Goal: Browse casually: Explore the website without a specific task or goal

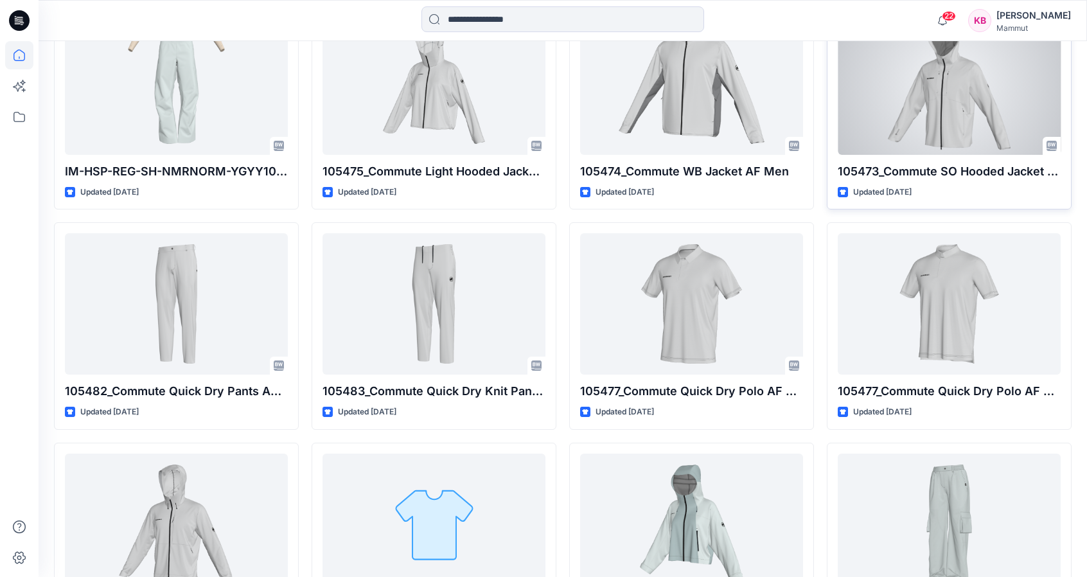
scroll to position [877, 0]
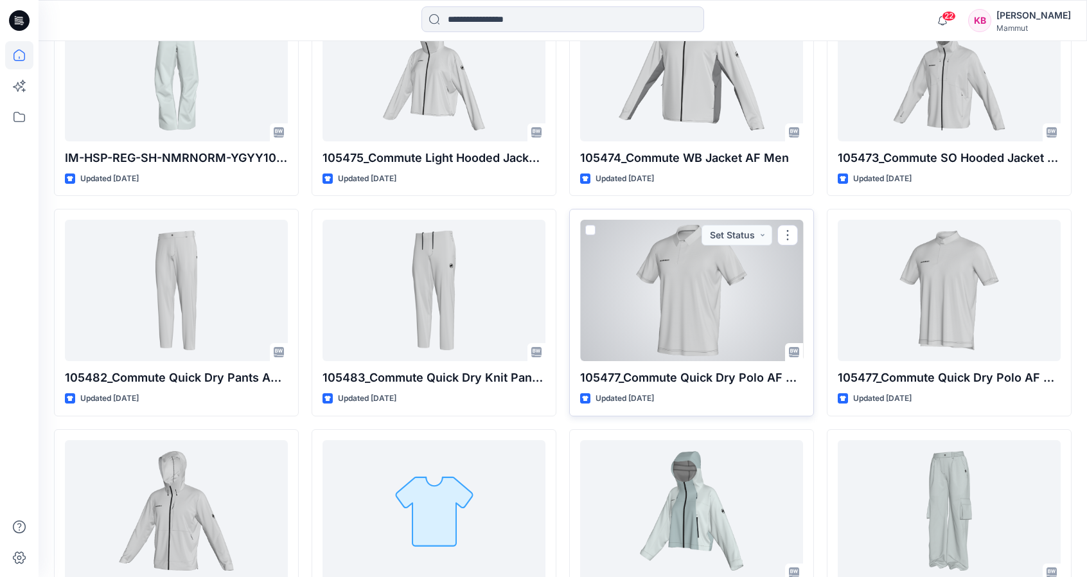
click at [736, 309] on div at bounding box center [691, 290] width 223 height 141
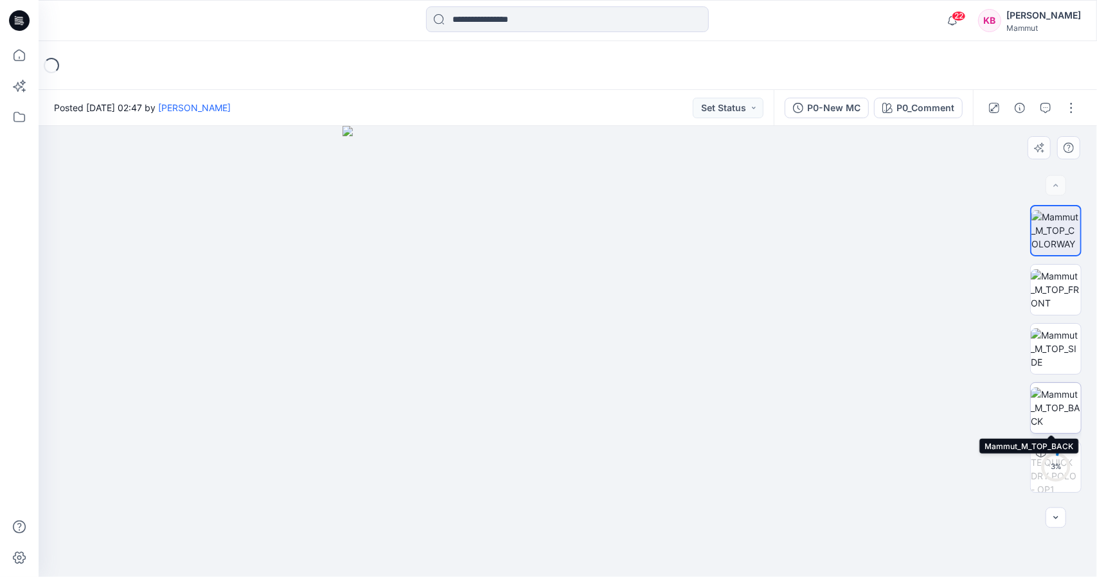
click at [1060, 403] on img at bounding box center [1056, 407] width 50 height 40
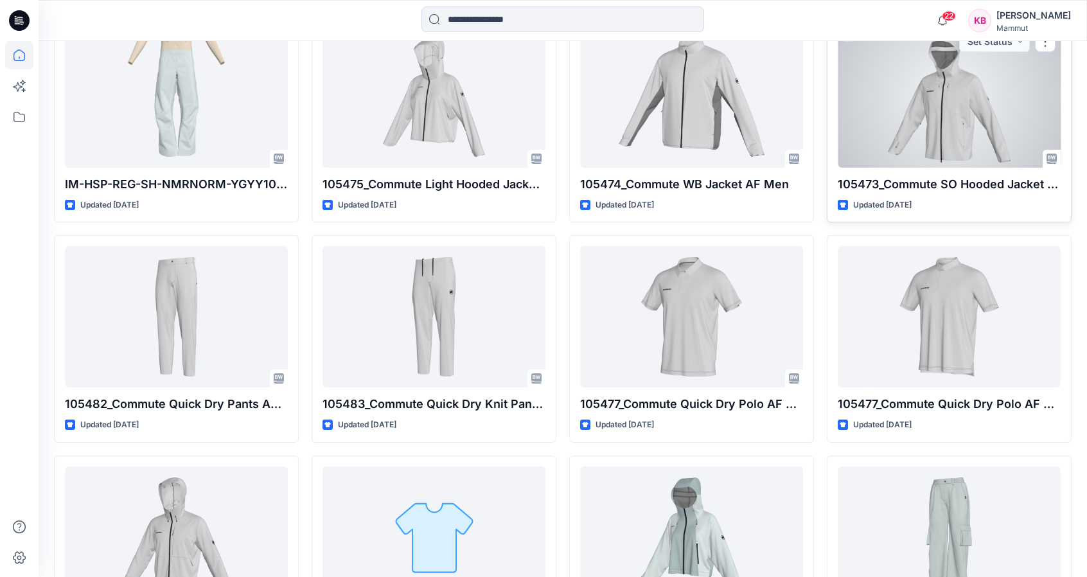
scroll to position [813, 0]
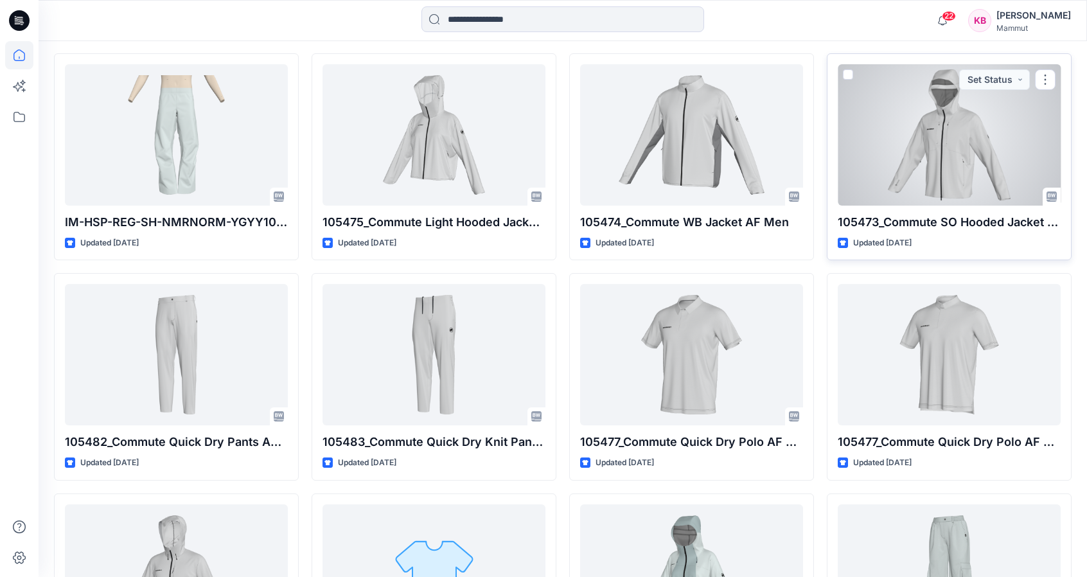
click at [980, 147] on div at bounding box center [949, 134] width 223 height 141
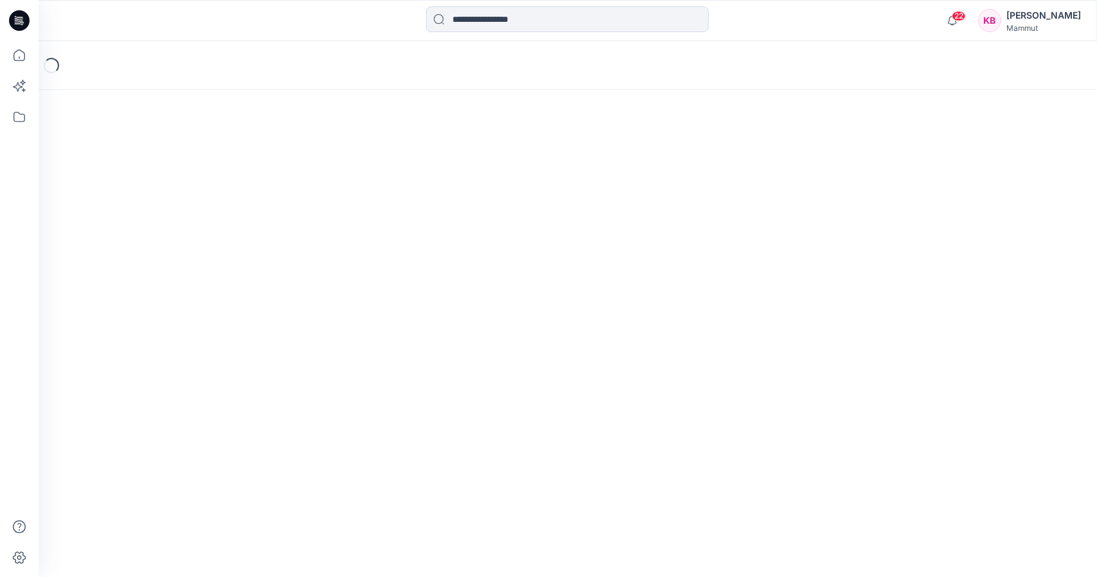
click at [980, 147] on div "Loading..." at bounding box center [568, 309] width 1058 height 536
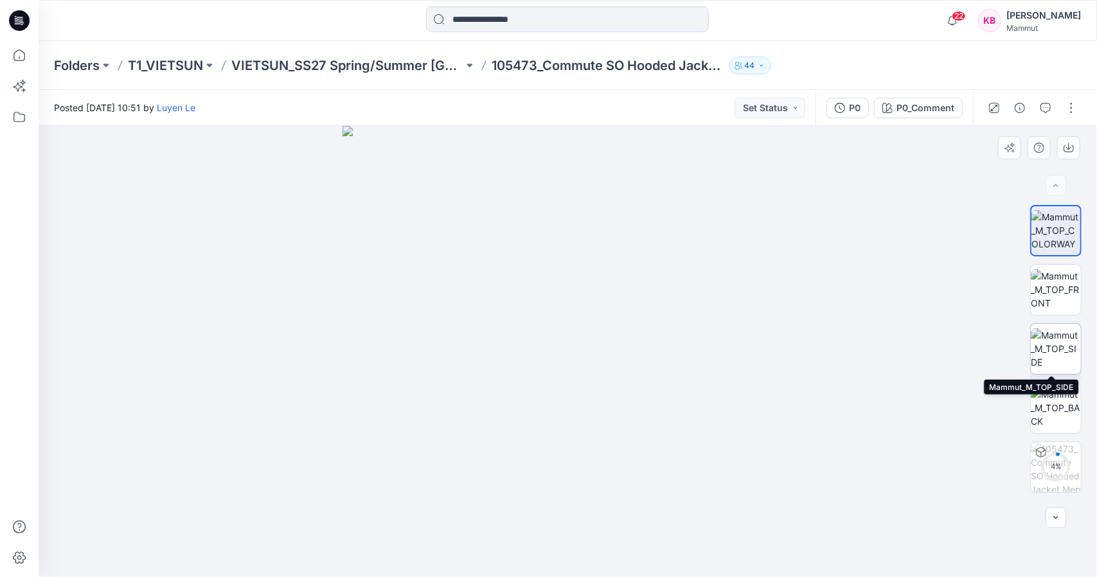
click at [1059, 348] on img at bounding box center [1056, 348] width 50 height 40
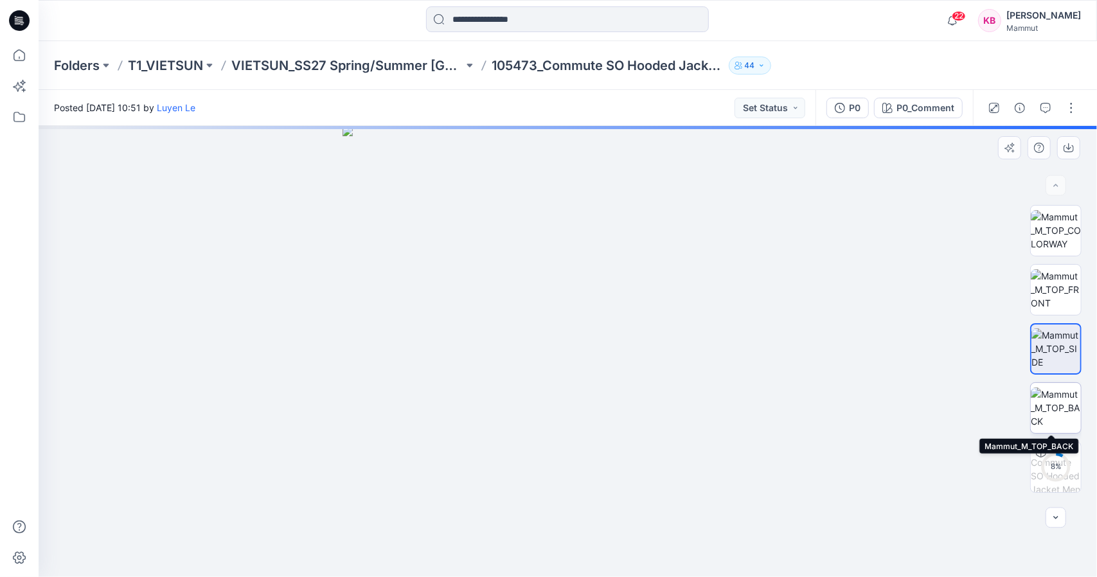
click at [1063, 406] on img at bounding box center [1056, 407] width 50 height 40
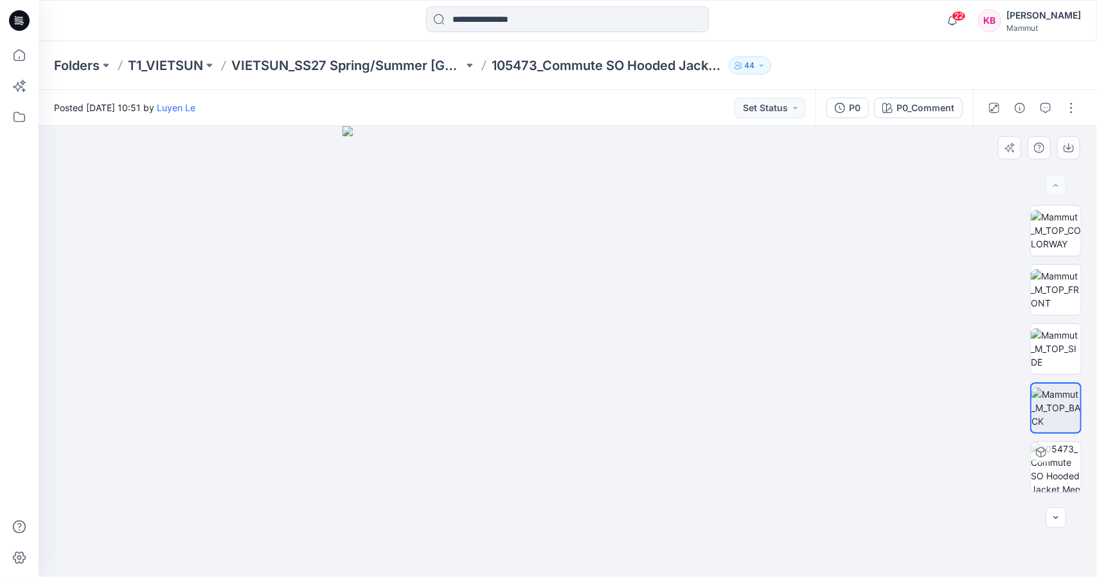
click at [535, 321] on img at bounding box center [567, 351] width 451 height 451
click at [1070, 360] on img at bounding box center [1056, 348] width 50 height 40
click at [1059, 292] on img at bounding box center [1056, 289] width 50 height 40
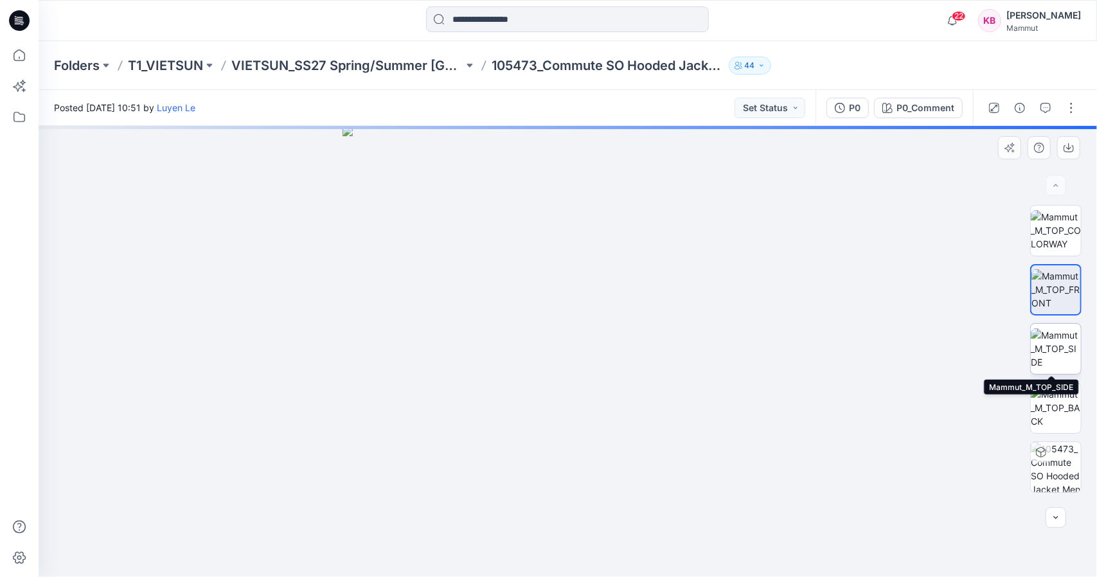
click at [1061, 355] on img at bounding box center [1056, 348] width 50 height 40
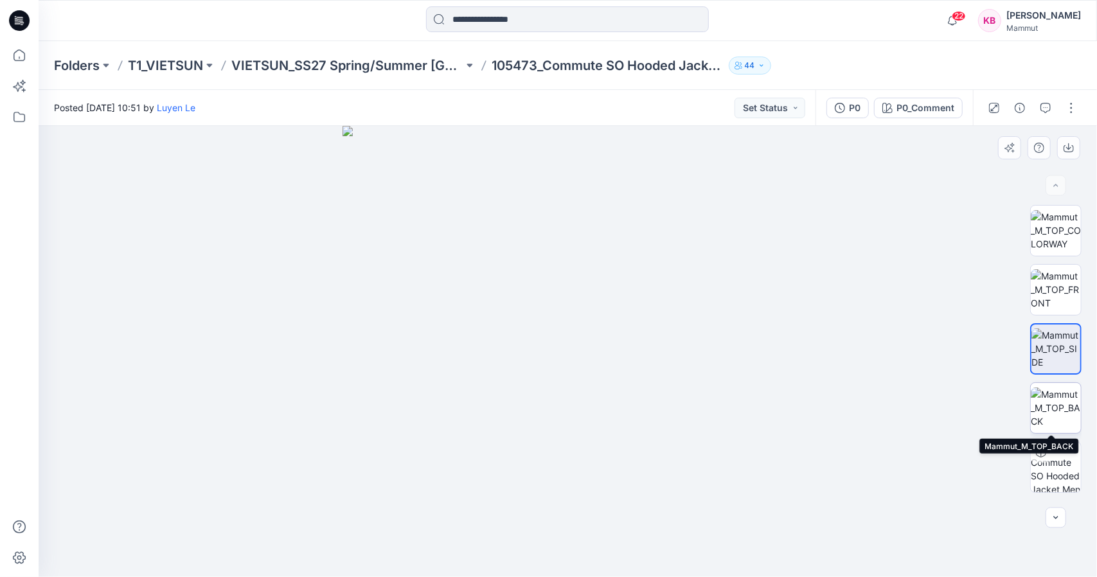
click at [1060, 402] on img at bounding box center [1056, 407] width 50 height 40
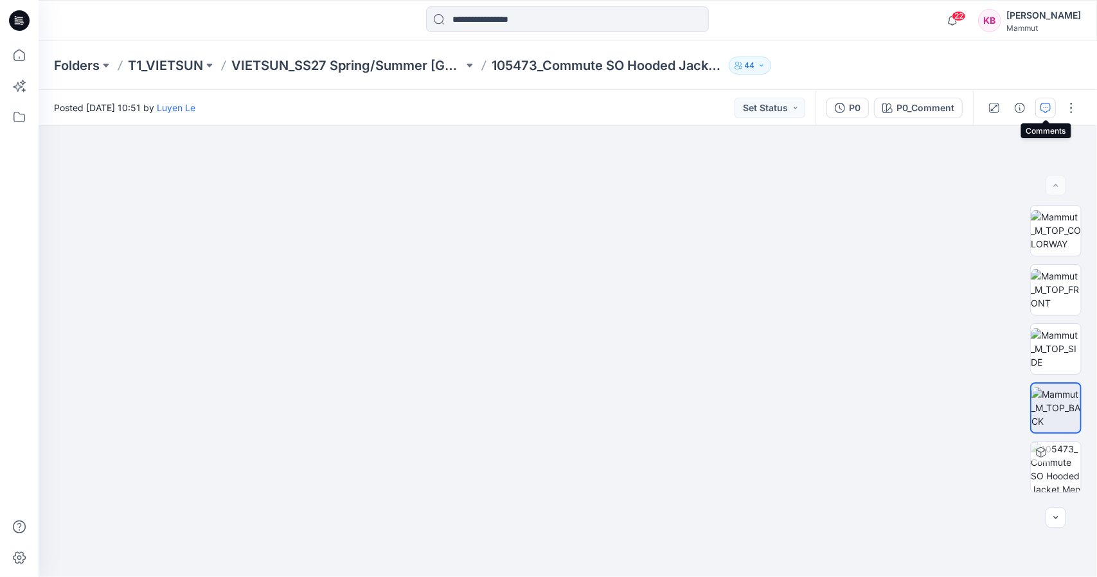
click at [1052, 106] on button "button" at bounding box center [1045, 108] width 21 height 21
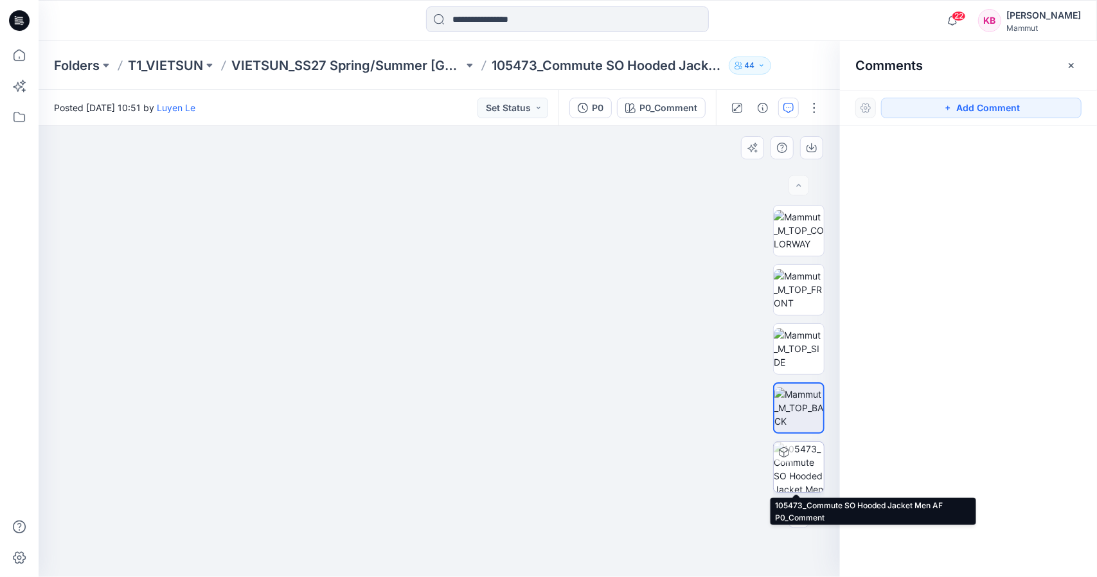
click at [807, 457] on img at bounding box center [799, 467] width 50 height 50
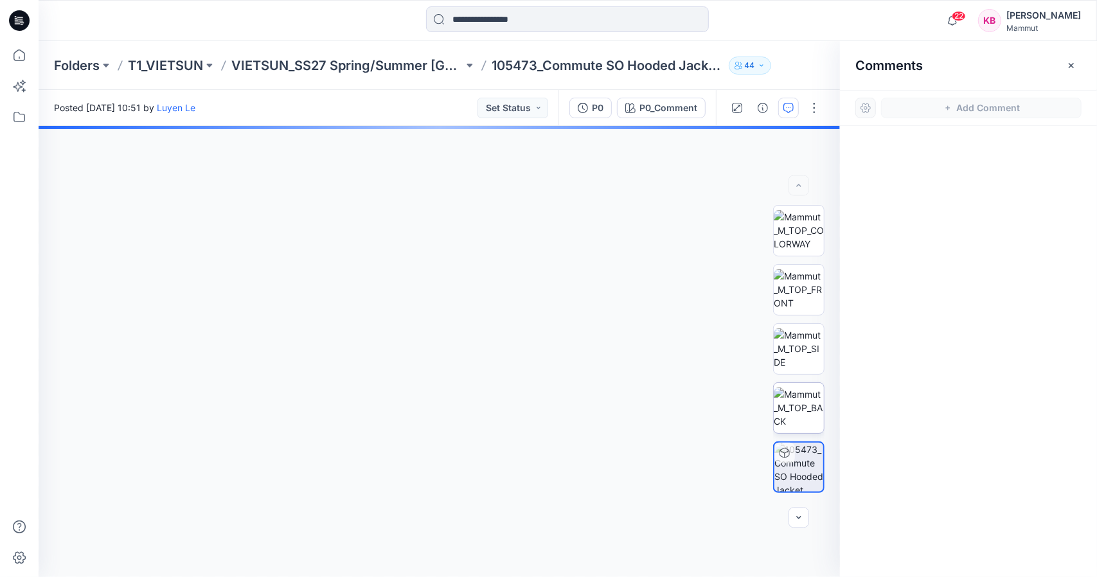
click at [804, 413] on img at bounding box center [799, 407] width 50 height 40
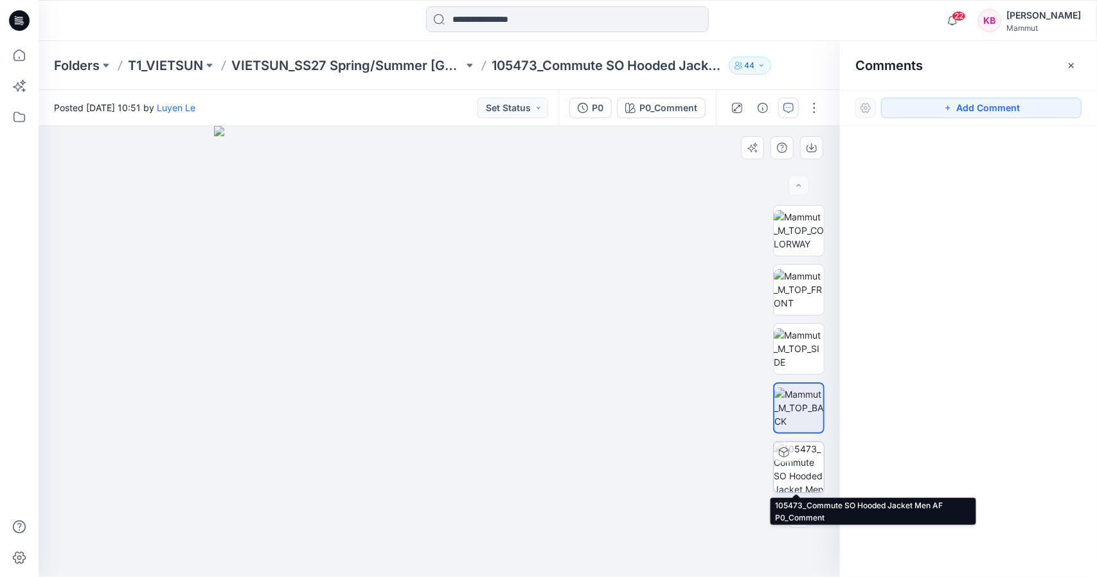
click at [798, 460] on img at bounding box center [799, 467] width 50 height 50
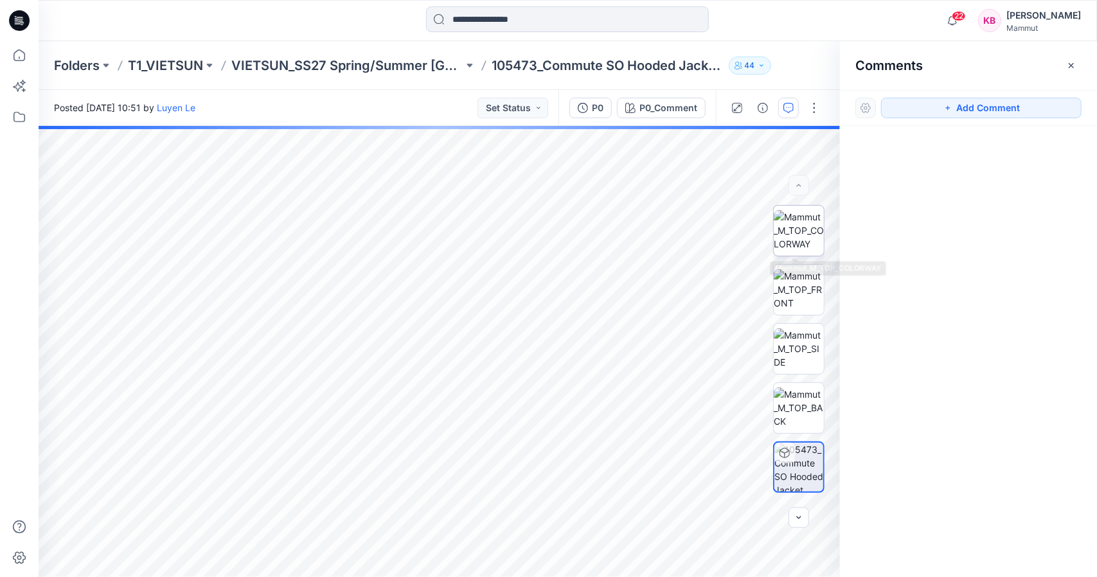
click at [791, 229] on img at bounding box center [799, 230] width 50 height 40
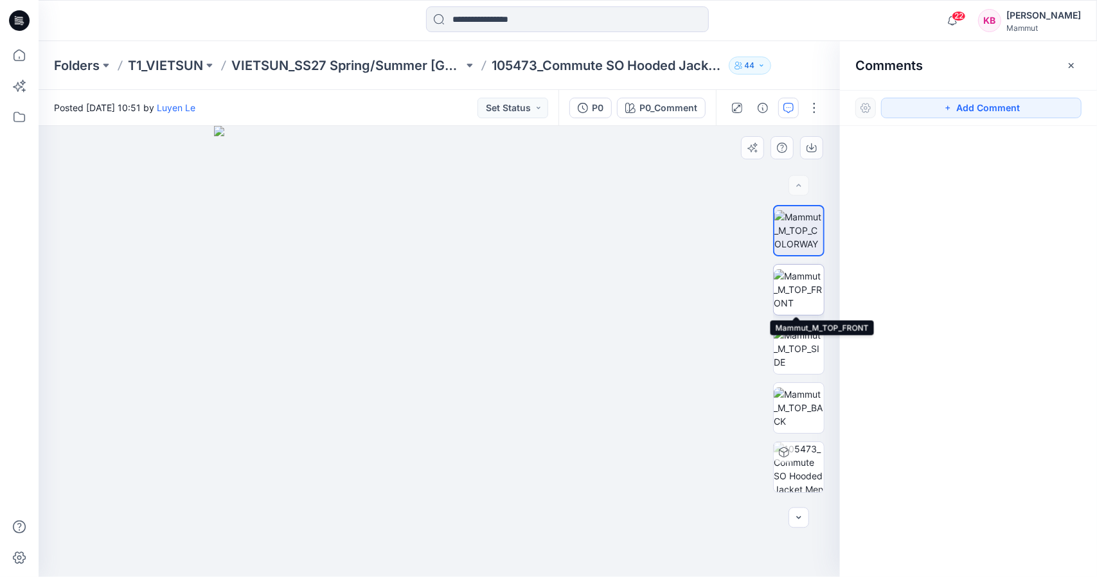
click at [801, 295] on img at bounding box center [799, 289] width 50 height 40
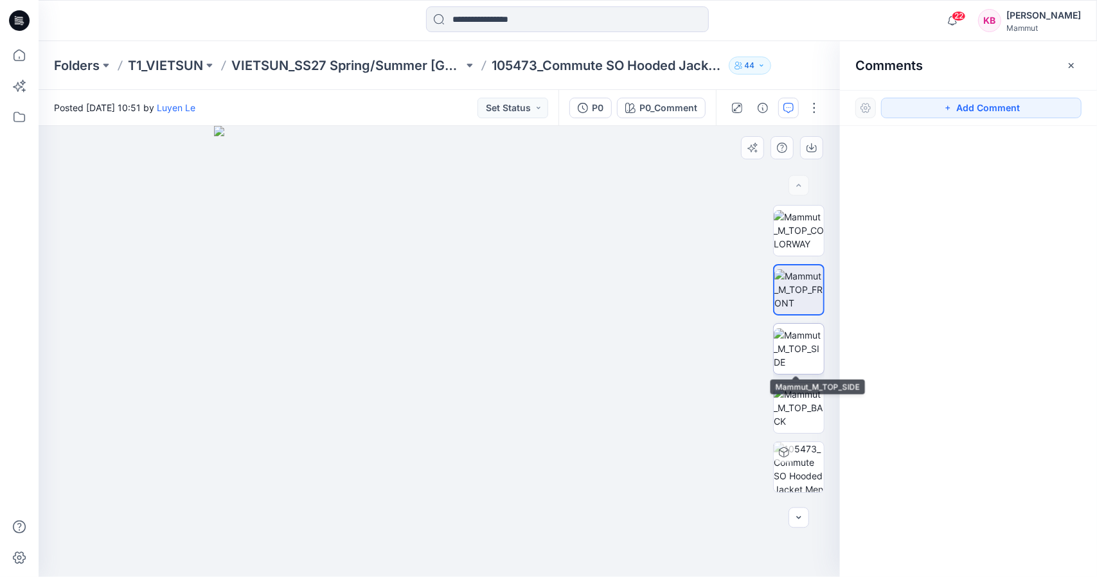
click at [810, 348] on img at bounding box center [799, 348] width 50 height 40
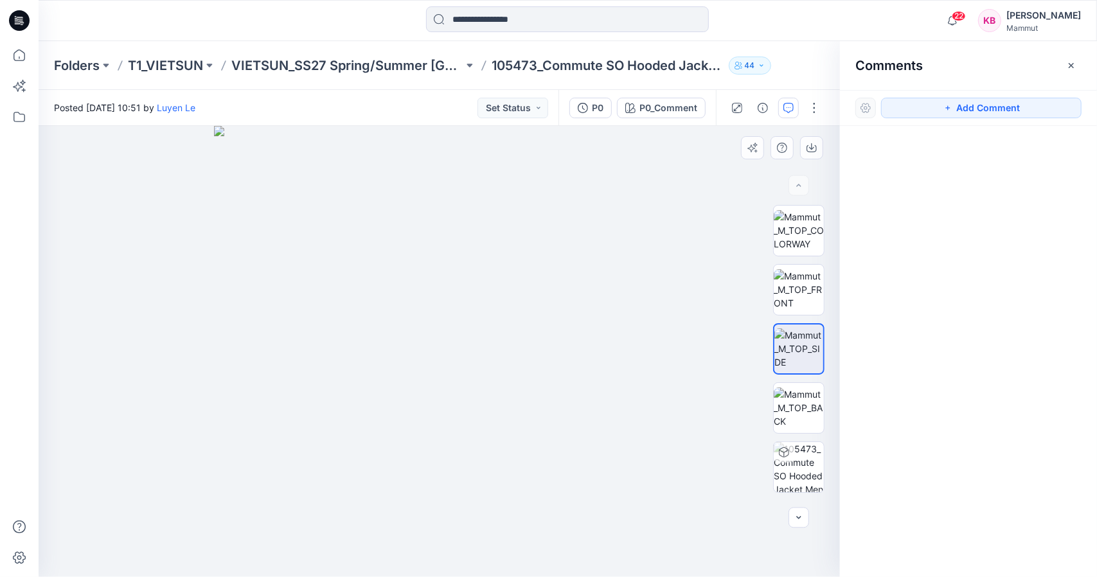
drag, startPoint x: 544, startPoint y: 352, endPoint x: 407, endPoint y: 357, distance: 136.9
click at [407, 357] on img at bounding box center [439, 351] width 451 height 451
drag, startPoint x: 627, startPoint y: 328, endPoint x: 504, endPoint y: 346, distance: 124.8
click at [504, 346] on img at bounding box center [439, 351] width 451 height 451
drag, startPoint x: 556, startPoint y: 337, endPoint x: 405, endPoint y: 340, distance: 151.0
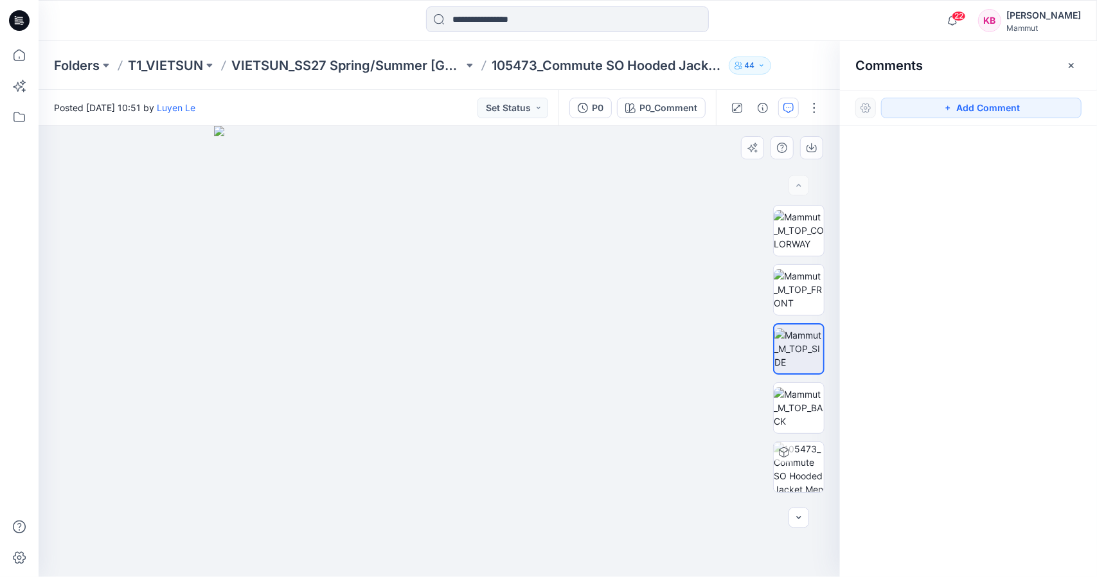
click at [405, 340] on img at bounding box center [439, 351] width 451 height 451
click at [802, 398] on img at bounding box center [799, 407] width 50 height 40
drag, startPoint x: 348, startPoint y: 308, endPoint x: 433, endPoint y: 296, distance: 85.7
click at [433, 296] on img at bounding box center [521, 217] width 964 height 720
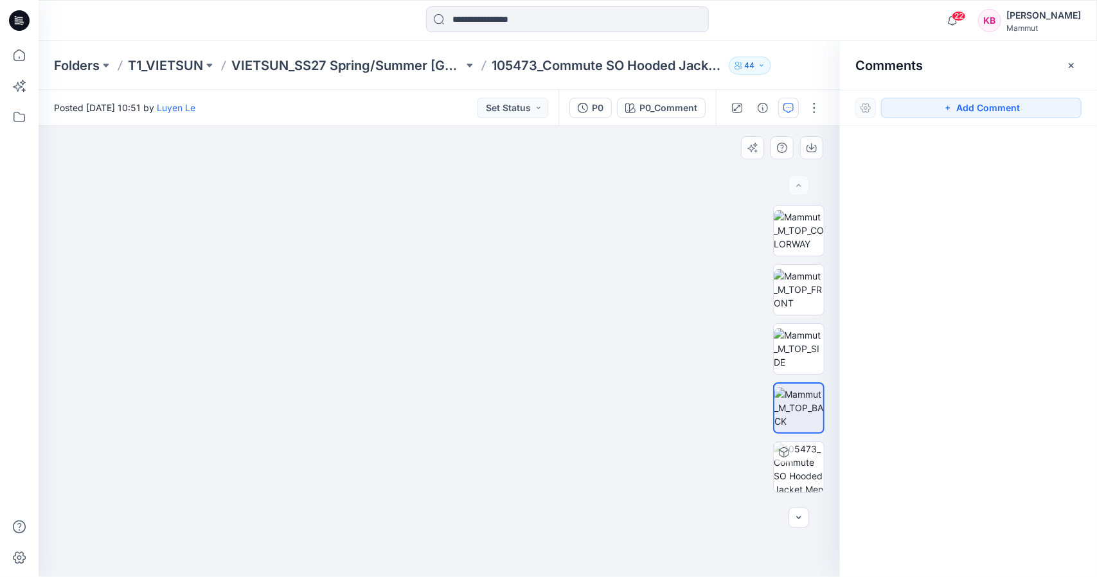
drag, startPoint x: 456, startPoint y: 327, endPoint x: 493, endPoint y: 349, distance: 43.2
click at [493, 349] on img at bounding box center [521, 228] width 964 height 698
drag, startPoint x: 393, startPoint y: 349, endPoint x: 429, endPoint y: 353, distance: 36.2
click at [429, 353] on img at bounding box center [521, 230] width 964 height 694
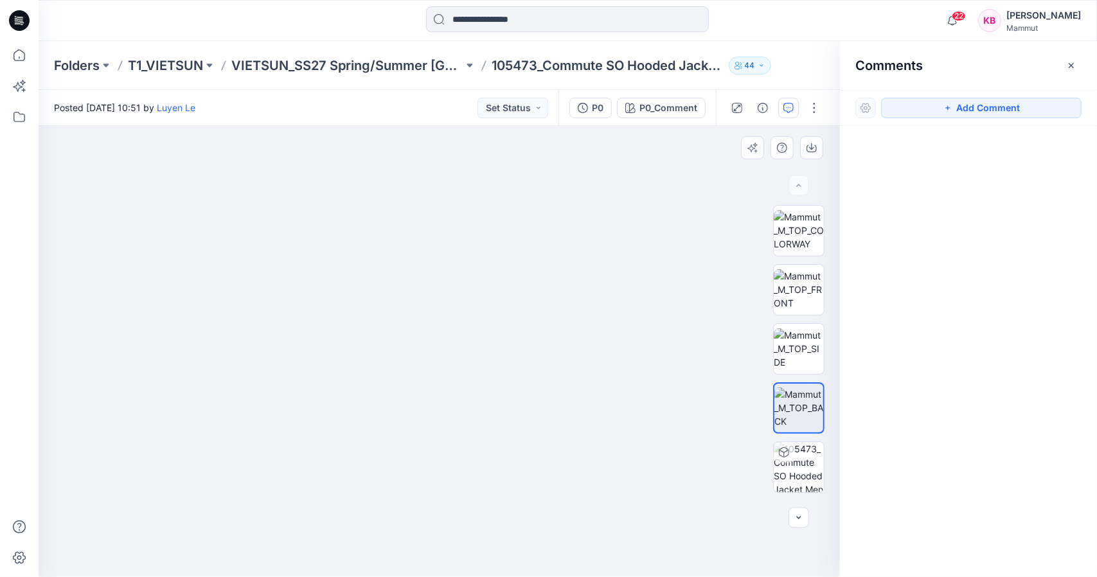
click at [429, 353] on img at bounding box center [521, 230] width 964 height 694
drag, startPoint x: 369, startPoint y: 434, endPoint x: 630, endPoint y: 414, distance: 262.2
click at [630, 414] on img at bounding box center [521, 220] width 964 height 714
click at [812, 298] on img at bounding box center [799, 289] width 50 height 40
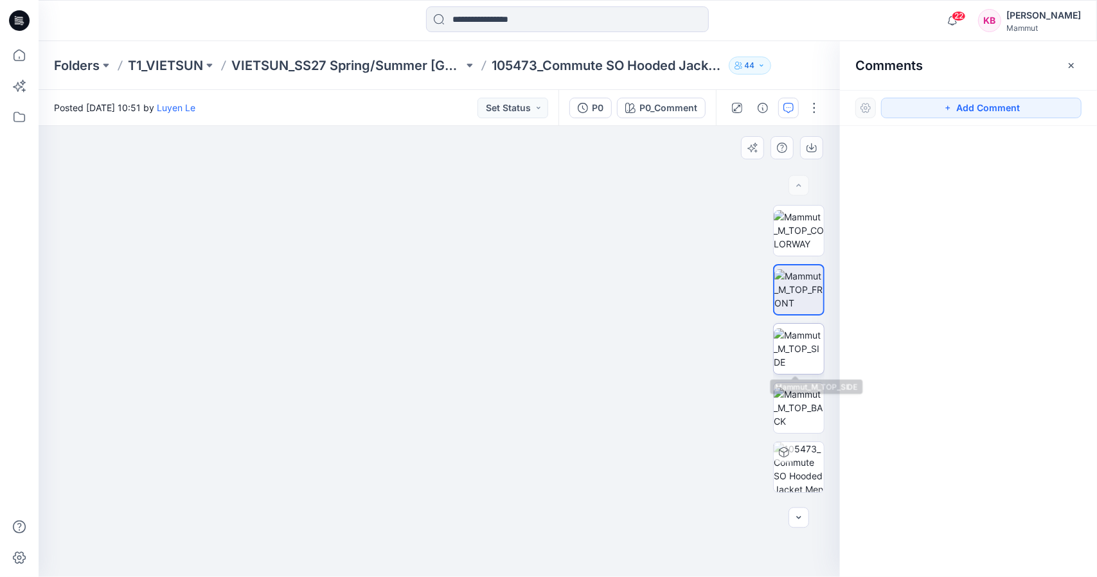
click at [805, 351] on img at bounding box center [799, 348] width 50 height 40
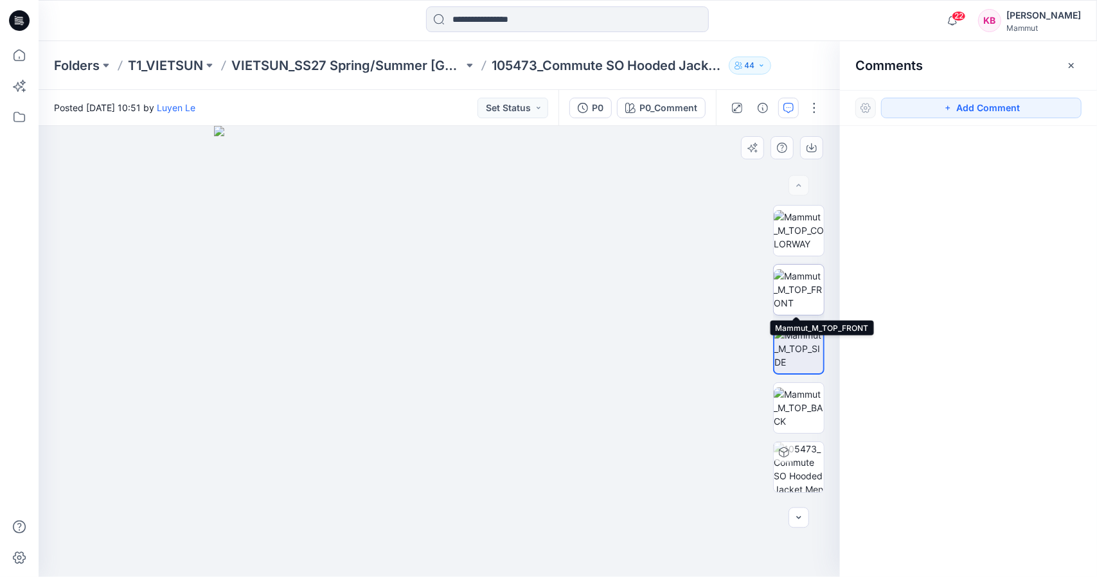
click at [796, 285] on img at bounding box center [799, 289] width 50 height 40
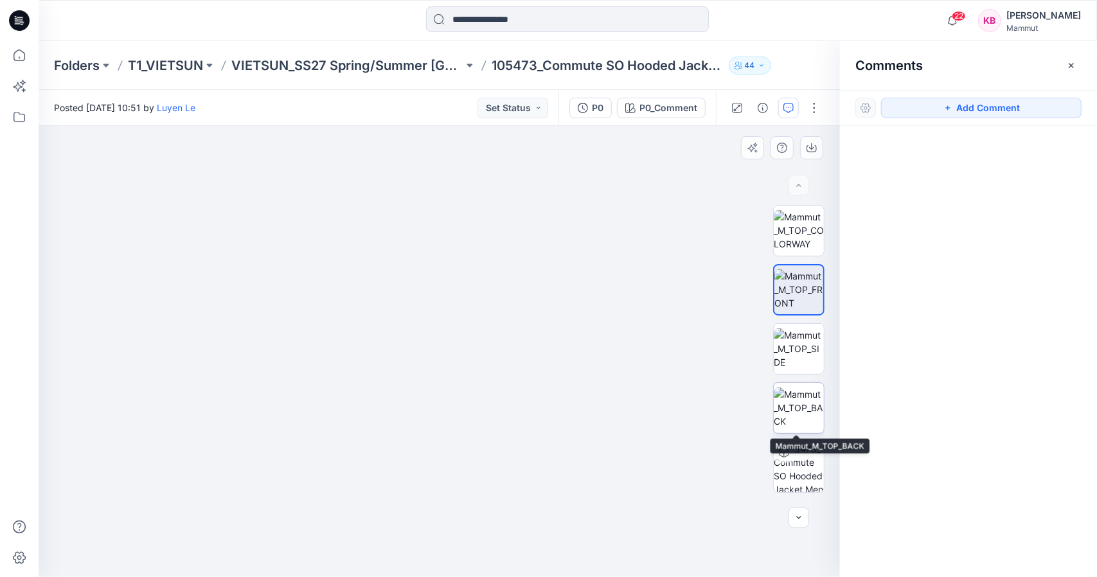
click at [792, 412] on img at bounding box center [799, 407] width 50 height 40
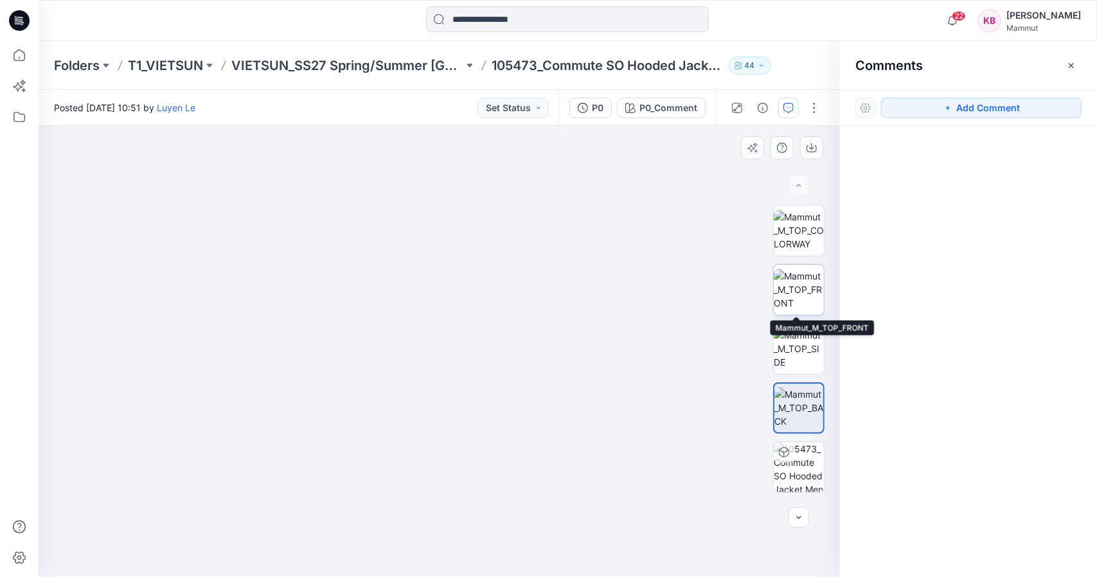
click at [804, 279] on img at bounding box center [799, 289] width 50 height 40
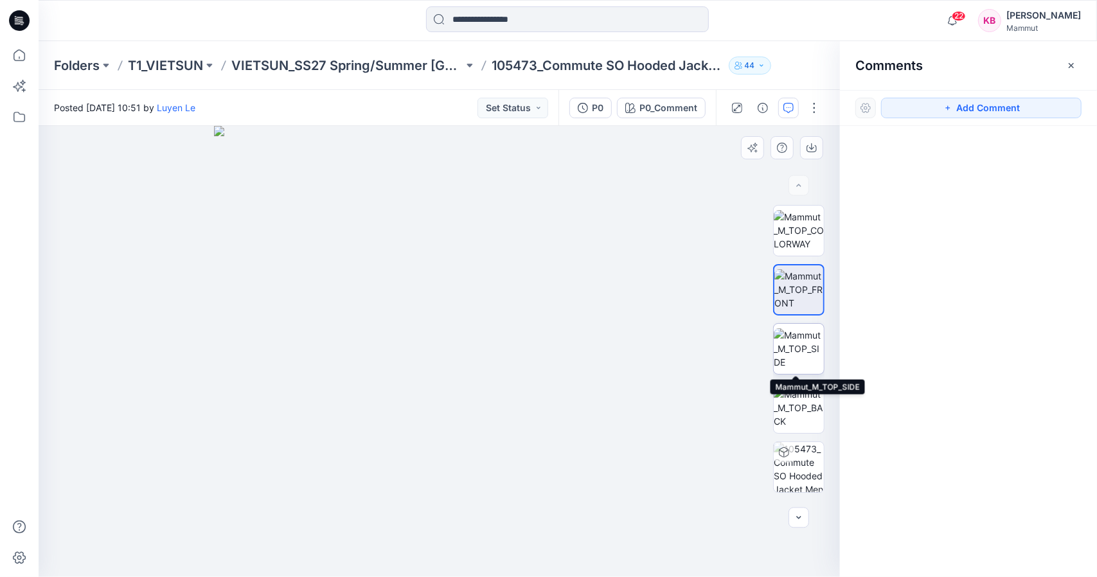
click at [789, 350] on img at bounding box center [799, 348] width 50 height 40
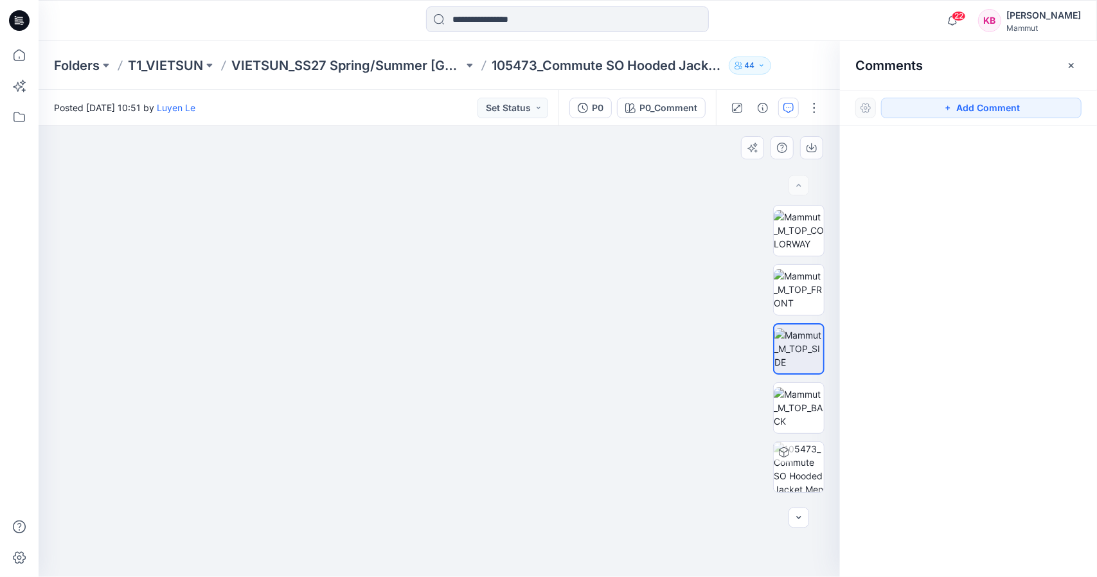
drag, startPoint x: 447, startPoint y: 309, endPoint x: 618, endPoint y: 426, distance: 207.1
click at [618, 426] on img at bounding box center [521, 273] width 964 height 608
drag, startPoint x: 463, startPoint y: 342, endPoint x: 561, endPoint y: 342, distance: 98.3
click at [561, 342] on img at bounding box center [521, 282] width 964 height 590
click at [829, 285] on div at bounding box center [798, 352] width 82 height 294
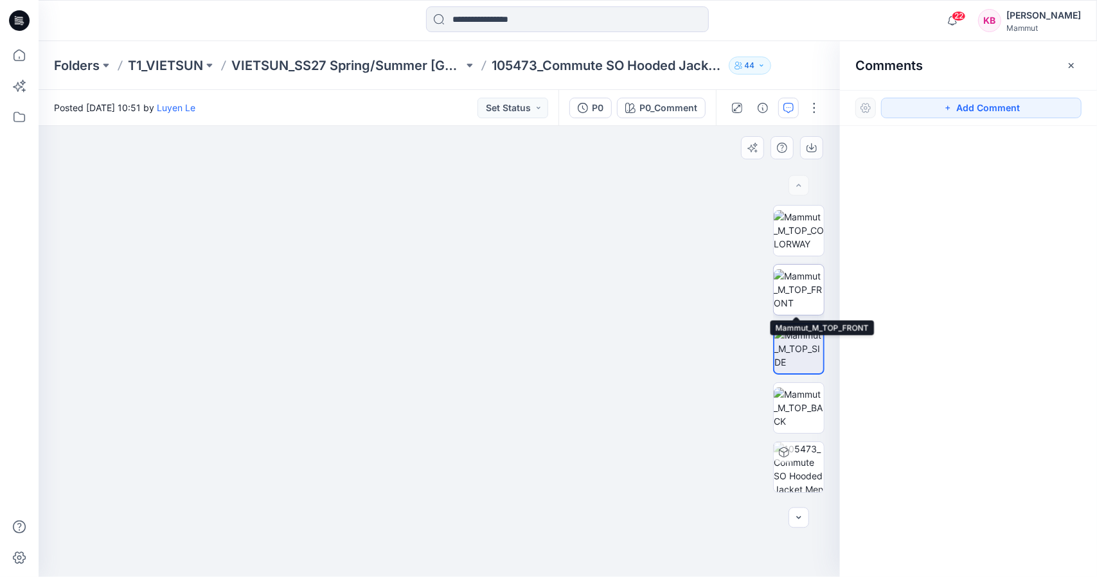
click at [788, 285] on img at bounding box center [799, 289] width 50 height 40
